Goal: Task Accomplishment & Management: Use online tool/utility

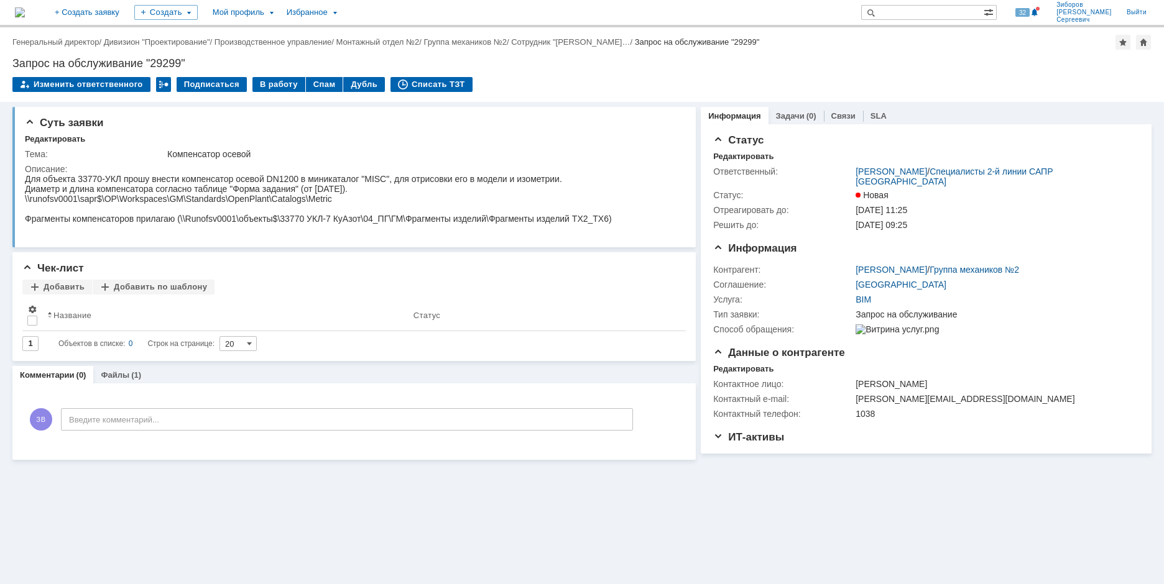
click at [266, 75] on div "Назад | Генеральный директор / Дивизион "Проектирование" / Производственное упр…" at bounding box center [582, 64] width 1164 height 75
click at [270, 81] on div "В работу" at bounding box center [278, 84] width 53 height 15
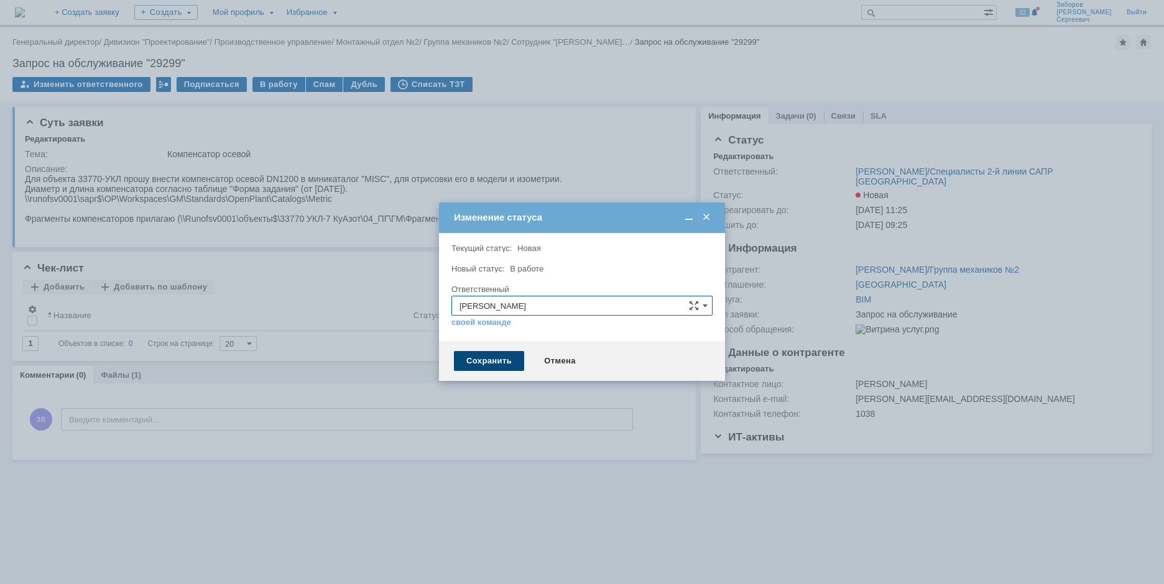
click at [490, 354] on div "Сохранить" at bounding box center [489, 361] width 70 height 20
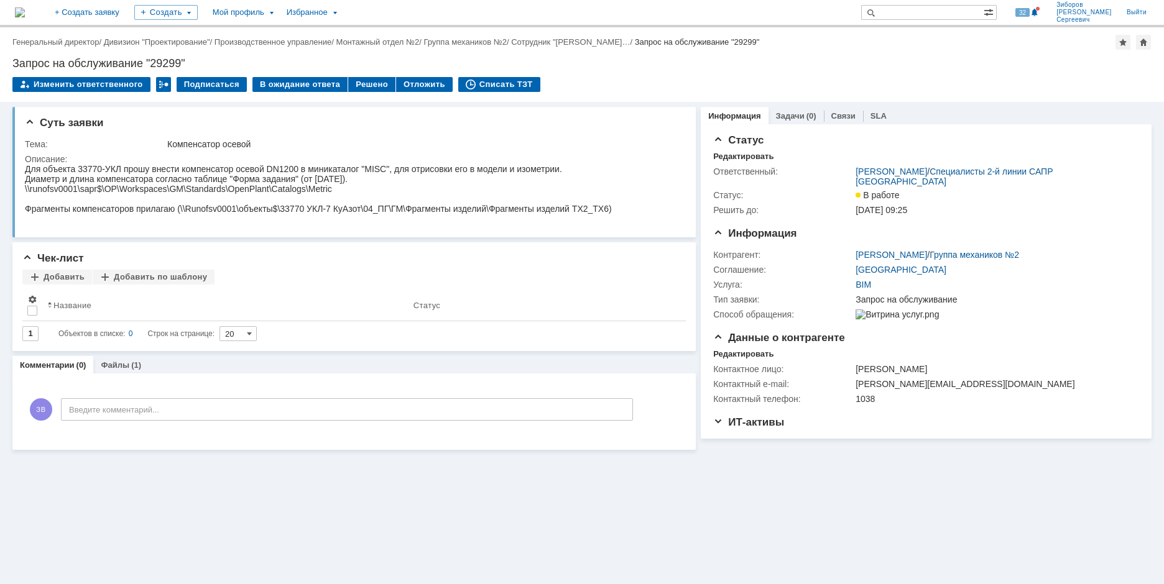
click at [25, 17] on img at bounding box center [20, 12] width 10 height 10
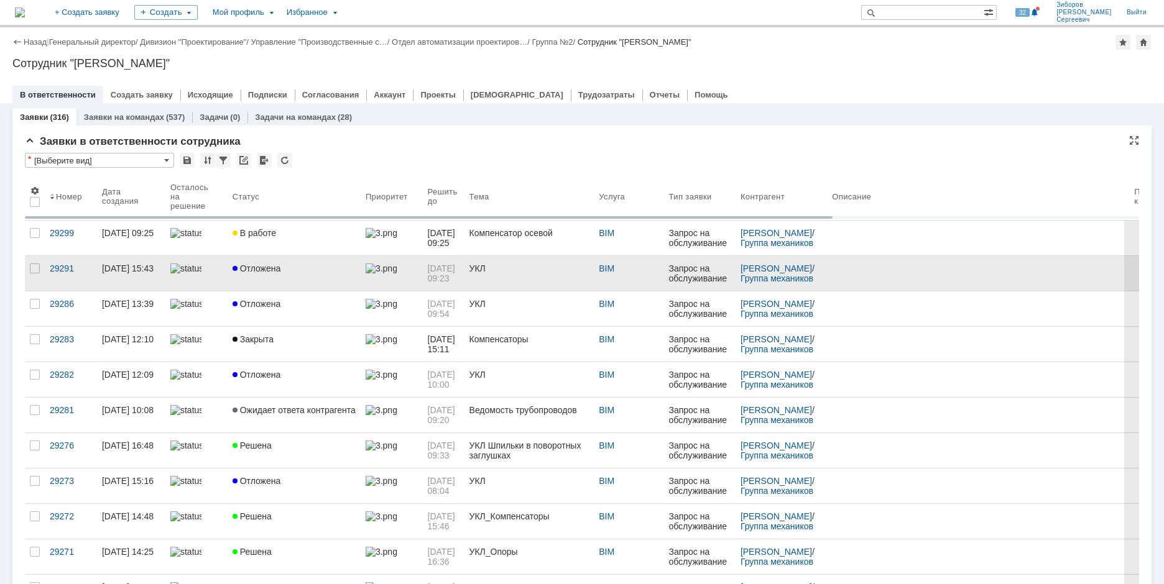
click at [273, 265] on span "Отложена" at bounding box center [257, 269] width 48 height 10
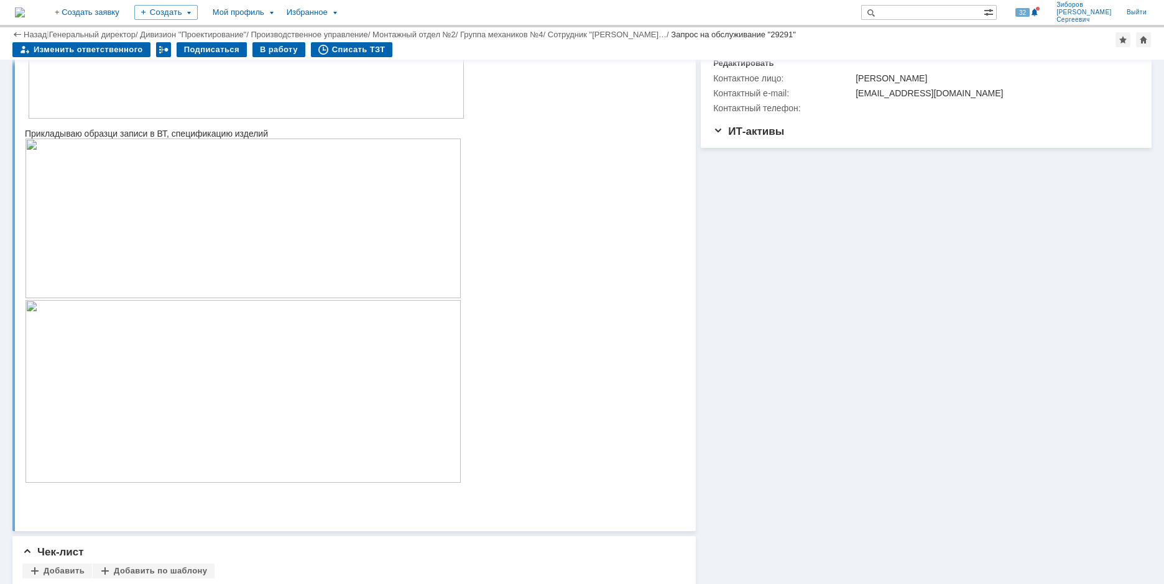
scroll to position [470, 0]
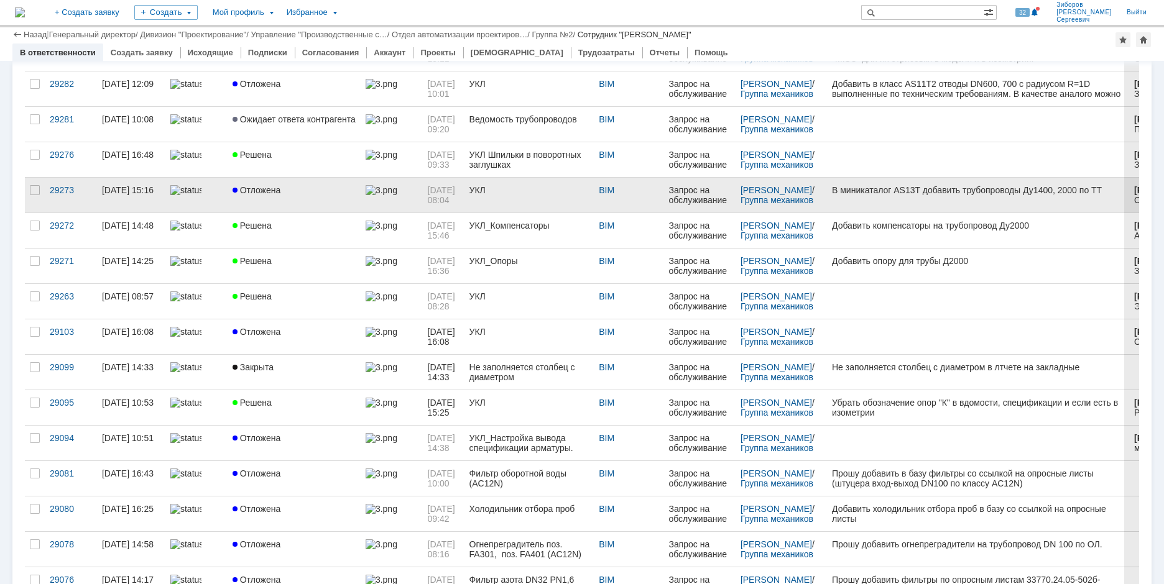
click at [271, 188] on span "Отложена" at bounding box center [257, 190] width 48 height 10
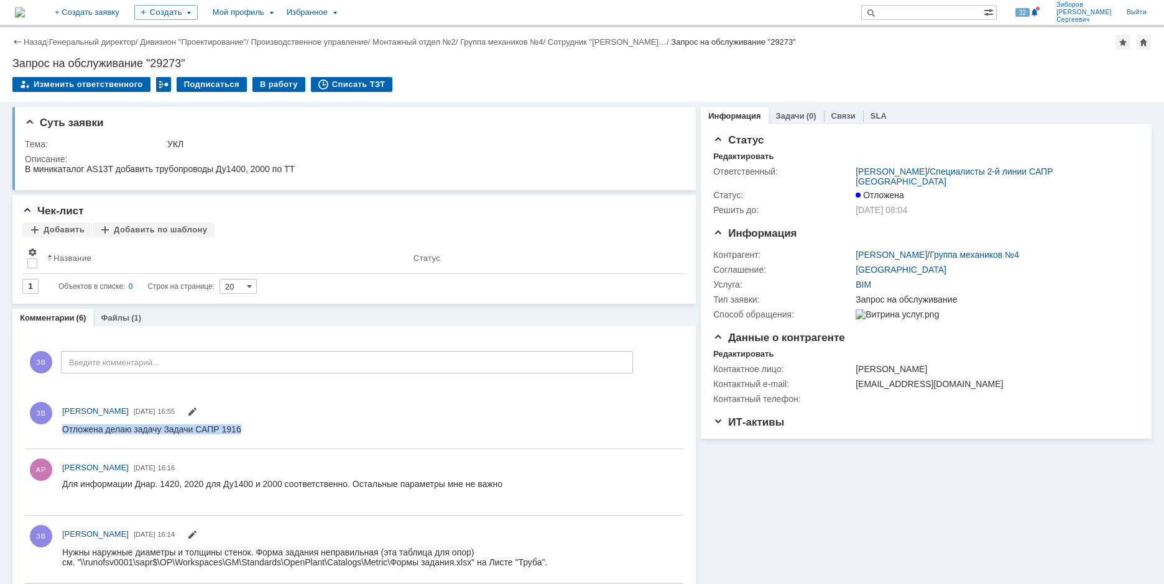
drag, startPoint x: 65, startPoint y: 430, endPoint x: 262, endPoint y: 436, distance: 197.8
click at [262, 435] on html "Отложена делаю задачу Задачи САПР 1916" at bounding box center [367, 429] width 610 height 11
copy div "Отложена делаю задачу Задачи САПР 1916"
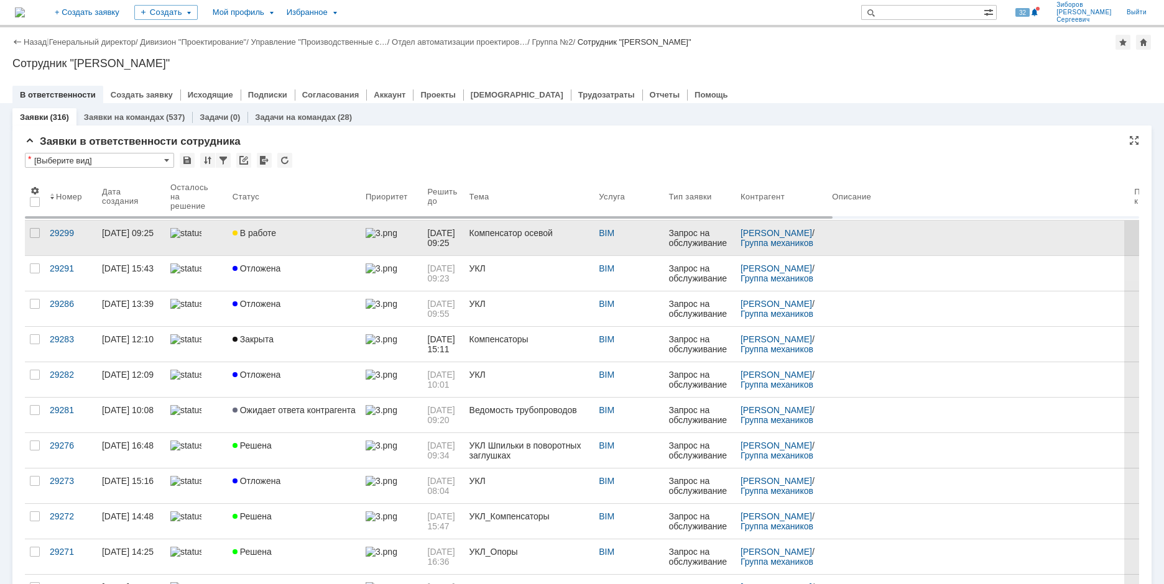
click at [224, 228] on link at bounding box center [196, 238] width 62 height 35
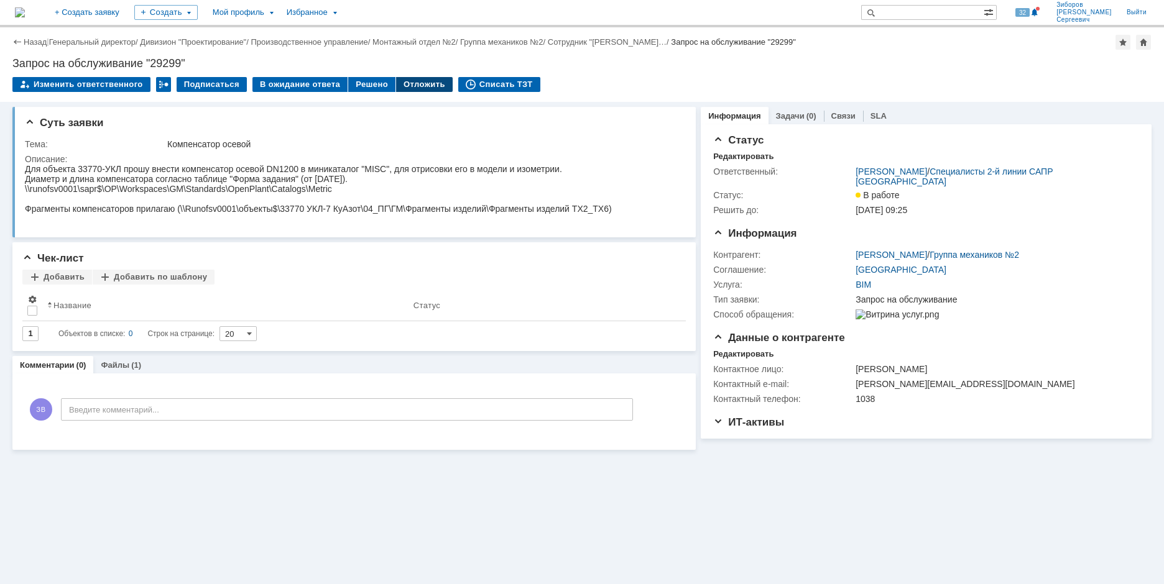
click at [419, 83] on div "Отложить" at bounding box center [424, 84] width 57 height 15
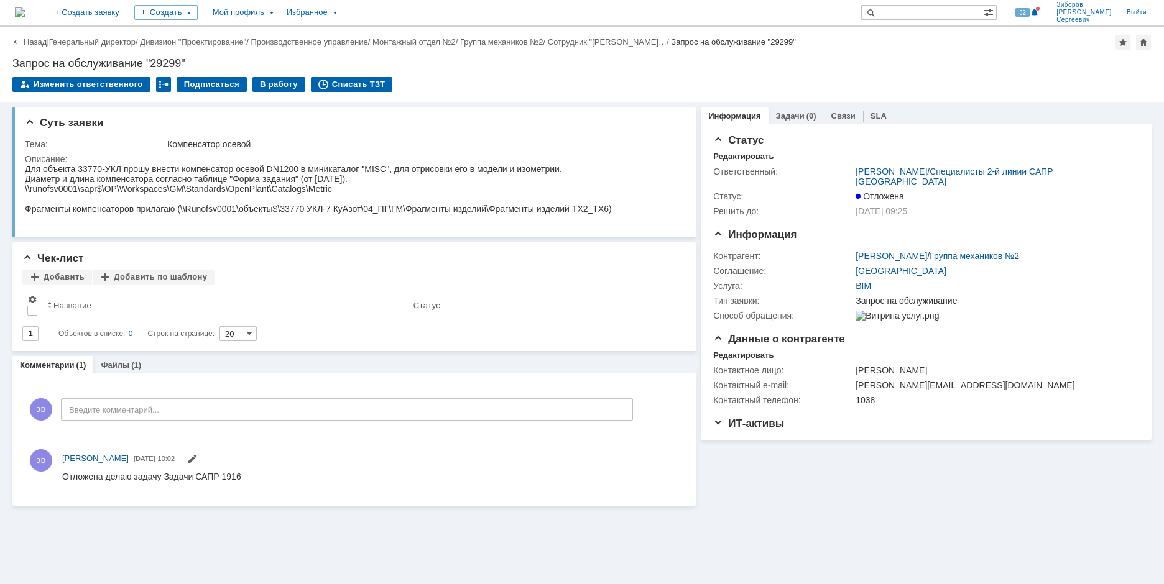
click at [25, 11] on img at bounding box center [20, 12] width 10 height 10
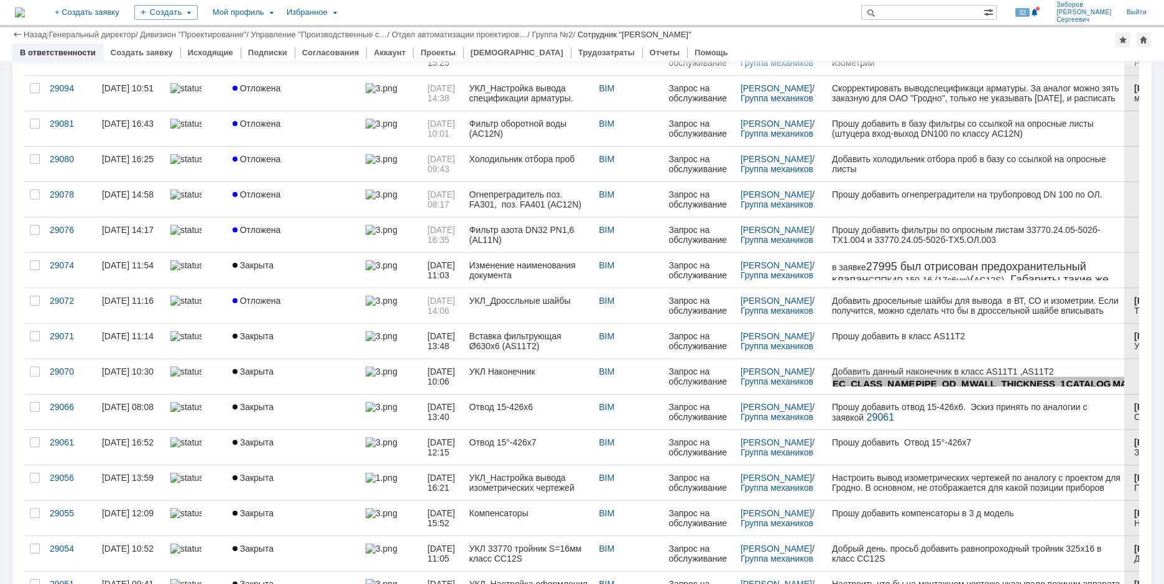
scroll to position [435, 0]
